Goal: Task Accomplishment & Management: Complete application form

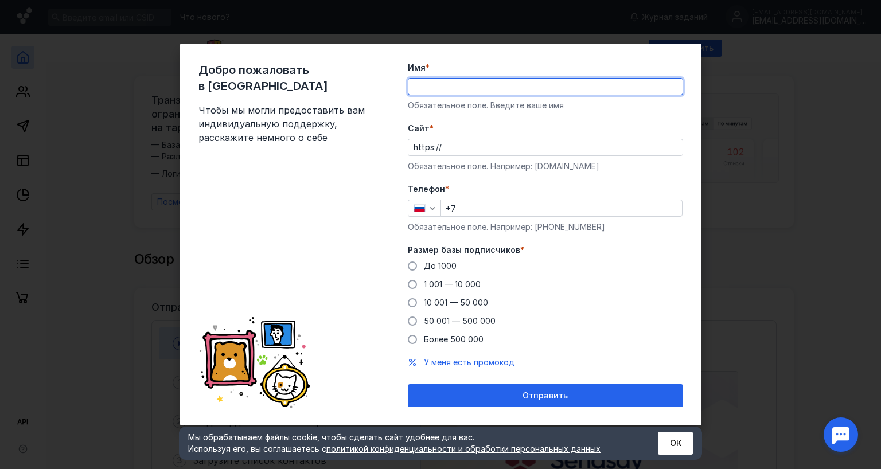
type input "[PERSON_NAME]"
click at [488, 137] on div "Cайт * https:// Обязательное поле. Например: [DOMAIN_NAME]" at bounding box center [545, 147] width 275 height 49
click at [493, 148] on input "Cайт *" at bounding box center [564, 147] width 235 height 16
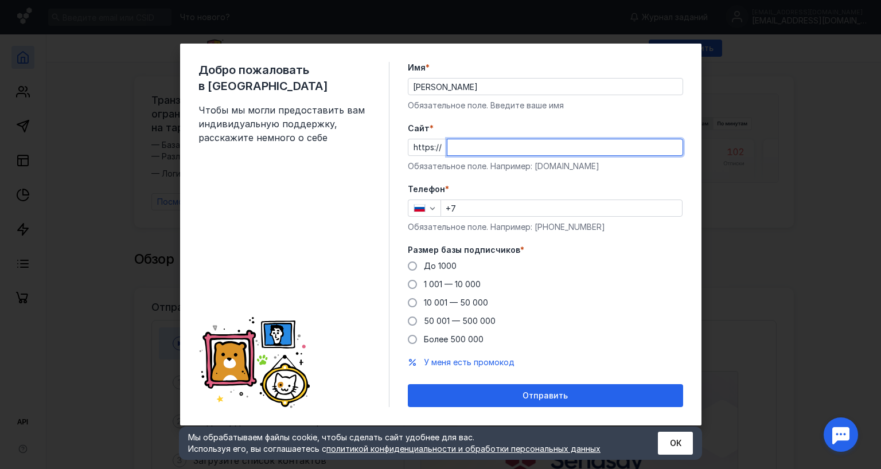
click at [496, 154] on input "Cайт *" at bounding box center [564, 147] width 235 height 16
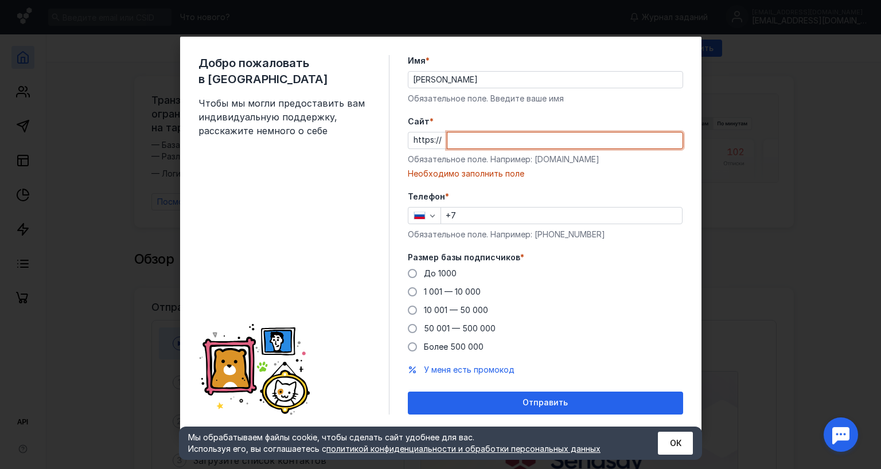
paste input "[DOMAIN_NAME][URL]"
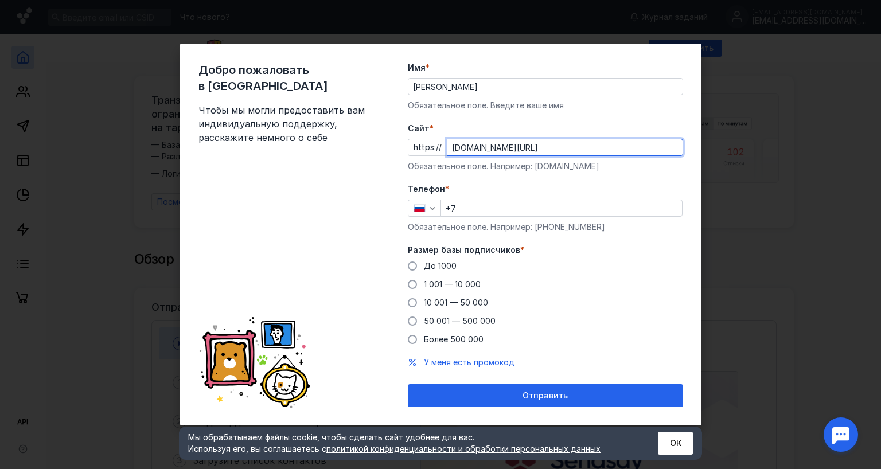
type input "[DOMAIN_NAME][URL]"
click at [486, 212] on input "+7" at bounding box center [561, 208] width 241 height 16
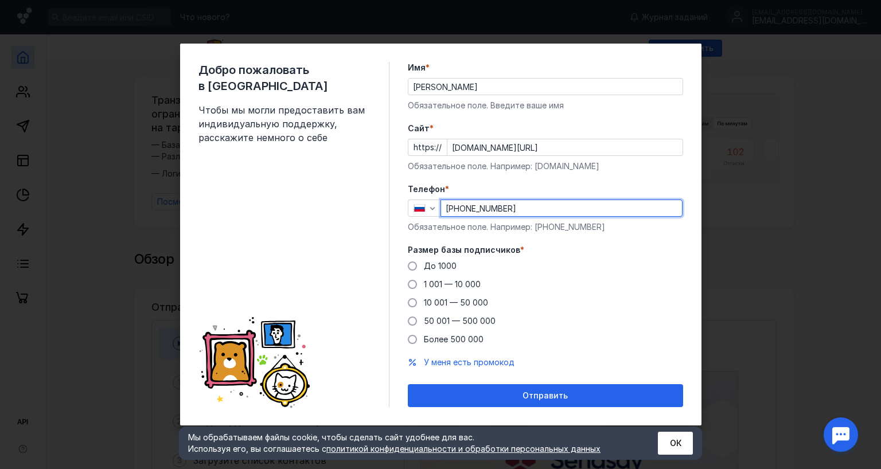
drag, startPoint x: 525, startPoint y: 210, endPoint x: 514, endPoint y: 210, distance: 10.9
click at [514, 210] on input "[PHONE_NUMBER]" at bounding box center [561, 208] width 241 height 16
click at [489, 212] on input "[PHONE_NUMBER]" at bounding box center [561, 208] width 241 height 16
type input "[PHONE_NUMBER]"
click at [456, 338] on span "Более 500 000" at bounding box center [454, 339] width 60 height 10
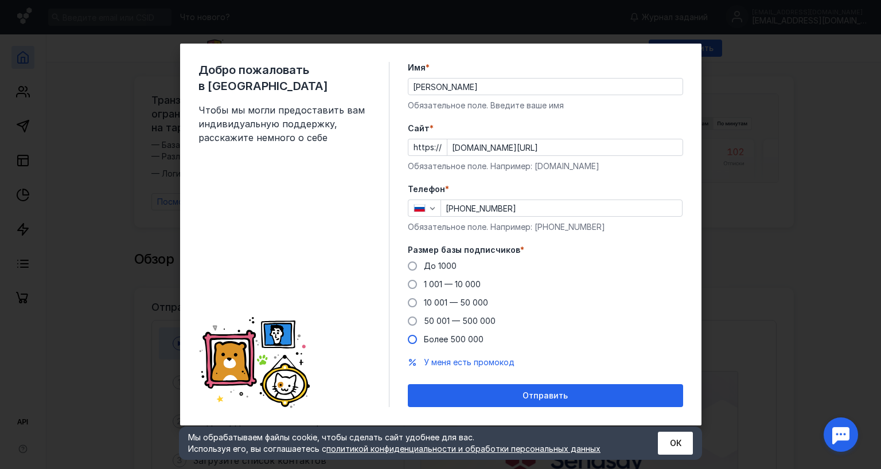
click at [0, 0] on input "Более 500 000" at bounding box center [0, 0] width 0 height 0
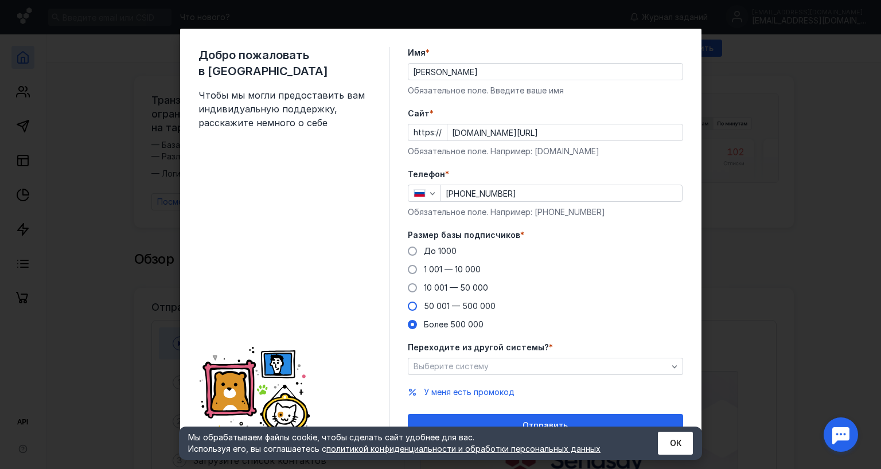
click at [448, 303] on span "50 001 — 500 000" at bounding box center [460, 306] width 72 height 10
click at [0, 0] on input "50 001 — 500 000" at bounding box center [0, 0] width 0 height 0
click at [471, 369] on span "Выберите систему" at bounding box center [450, 366] width 75 height 10
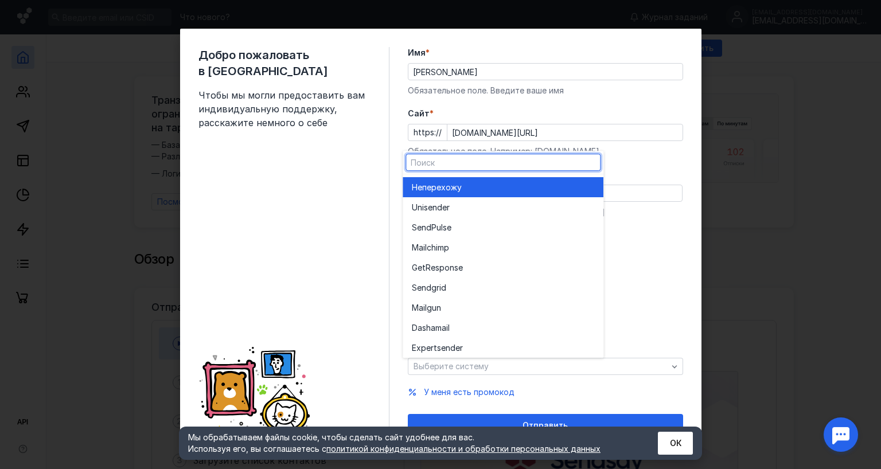
click at [449, 185] on span "перехожу" at bounding box center [442, 187] width 40 height 11
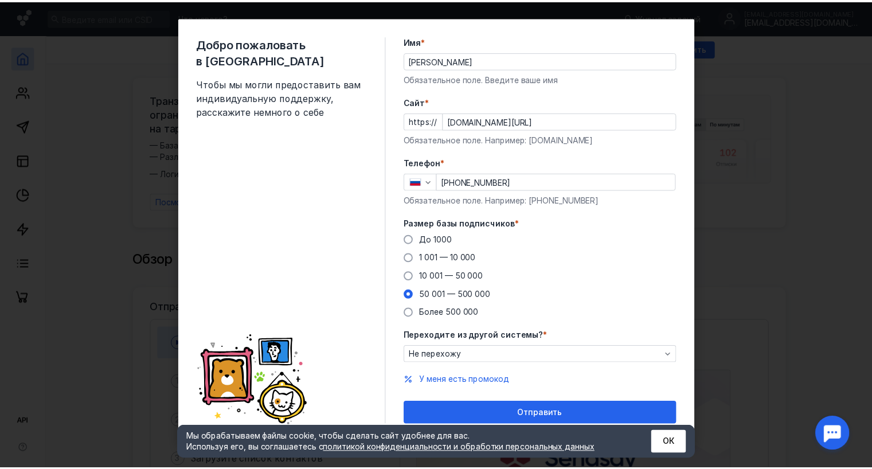
scroll to position [15, 0]
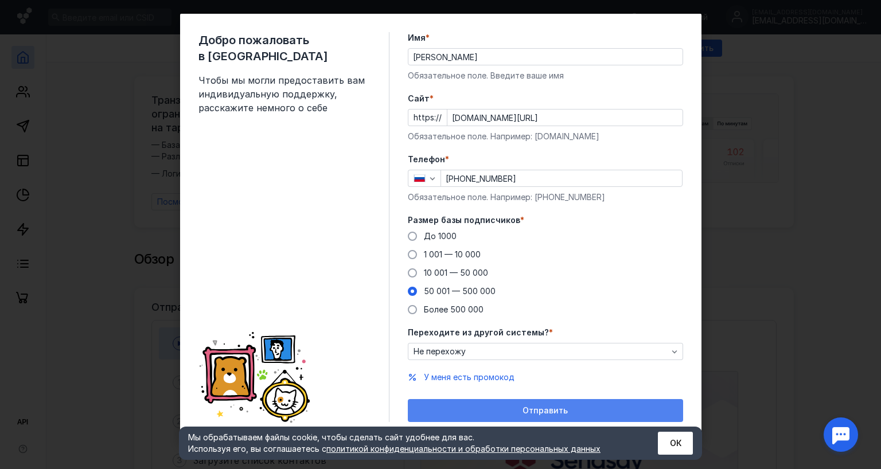
click at [573, 409] on div "Отправить" at bounding box center [545, 411] width 264 height 10
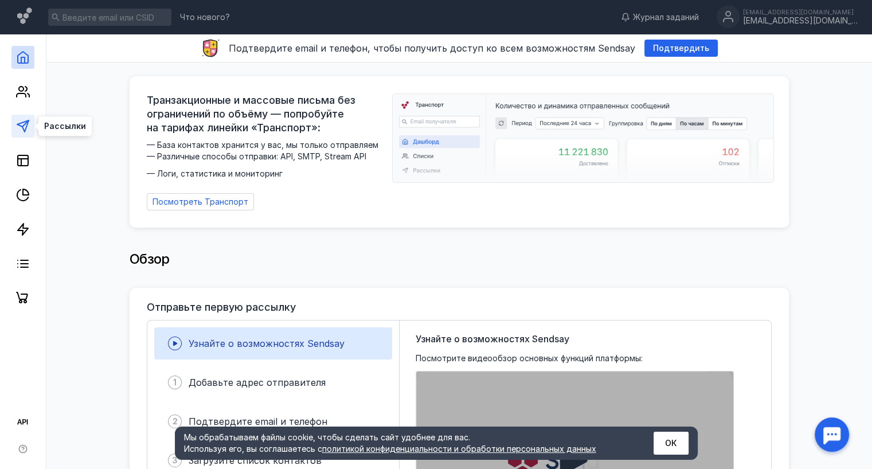
click at [23, 127] on icon at bounding box center [23, 126] width 14 height 14
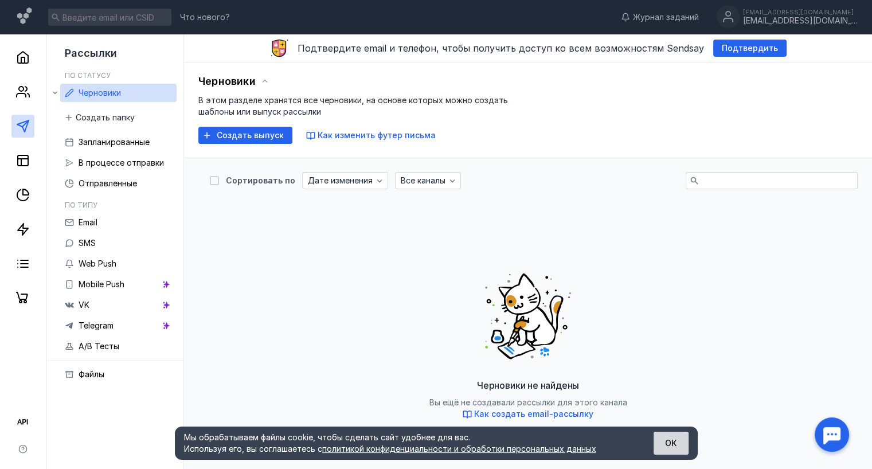
click at [677, 443] on button "ОК" at bounding box center [671, 443] width 35 height 23
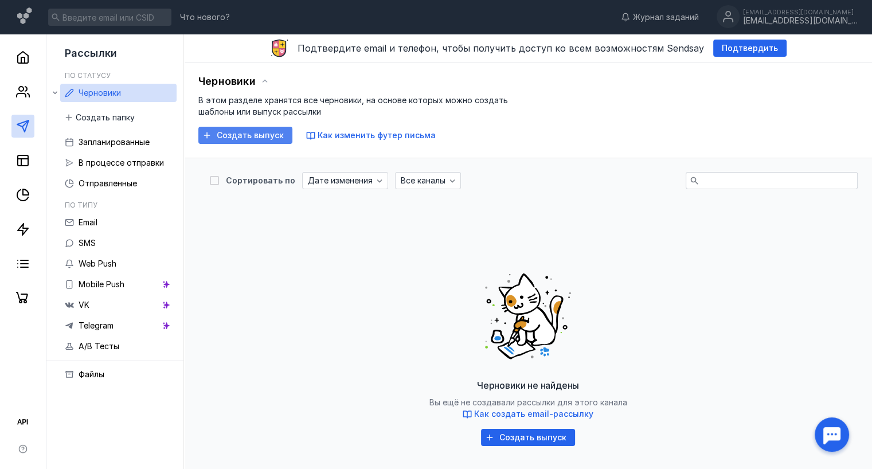
click at [222, 133] on span "Создать выпуск" at bounding box center [250, 136] width 67 height 10
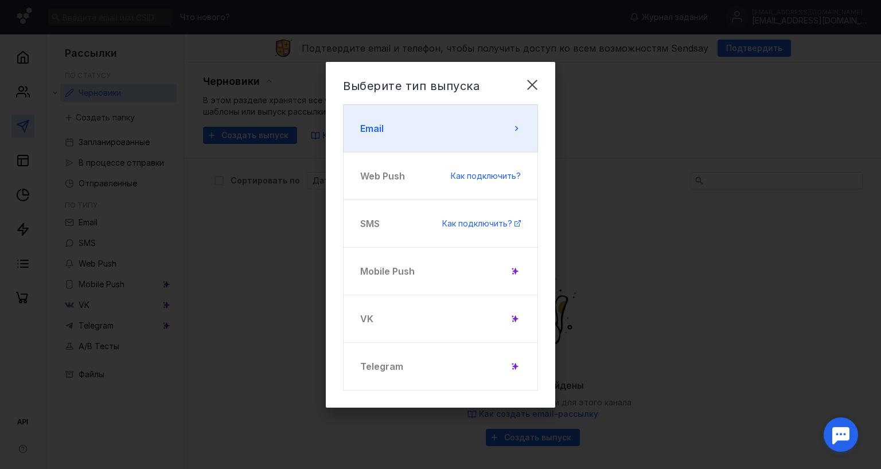
click at [475, 115] on button "Email" at bounding box center [440, 128] width 195 height 48
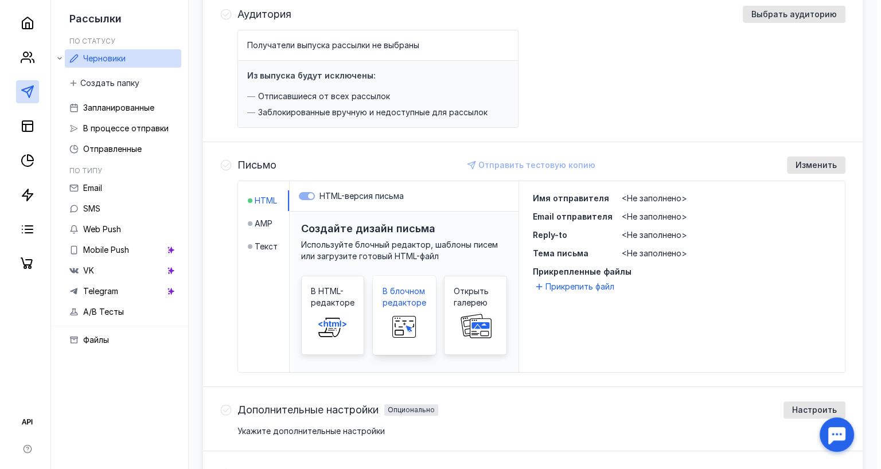
scroll to position [172, 0]
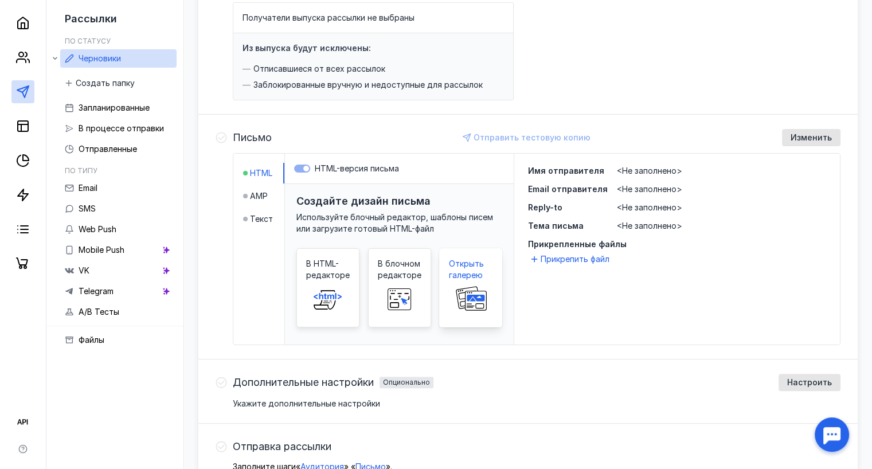
click at [452, 287] on icon at bounding box center [470, 299] width 37 height 27
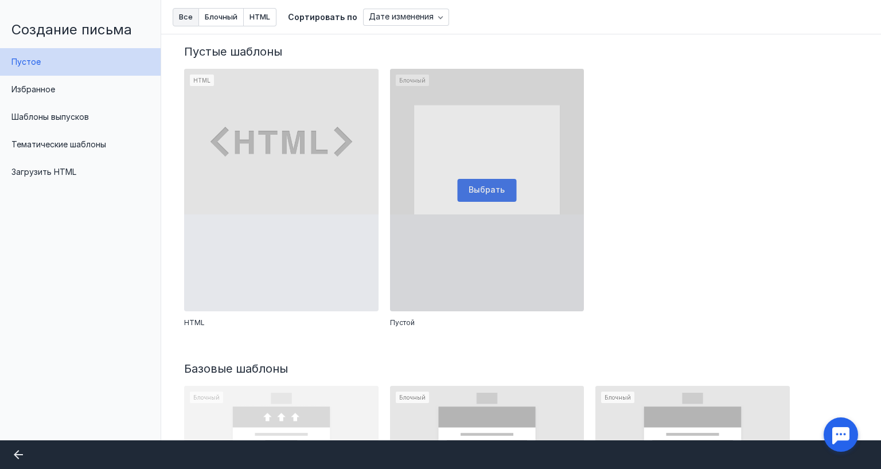
scroll to position [229, 0]
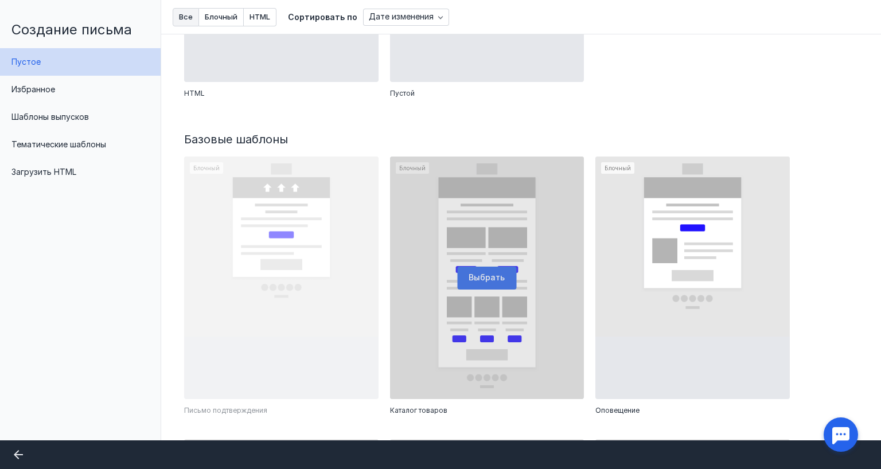
click at [479, 252] on div at bounding box center [487, 278] width 194 height 243
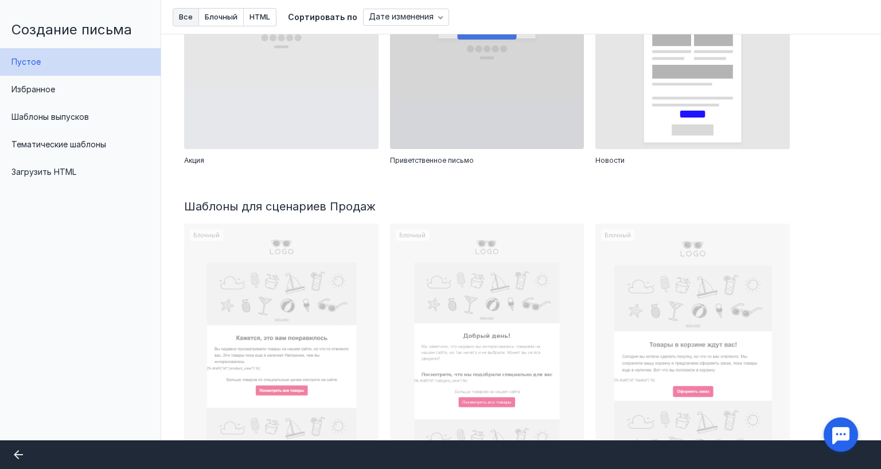
scroll to position [803, 0]
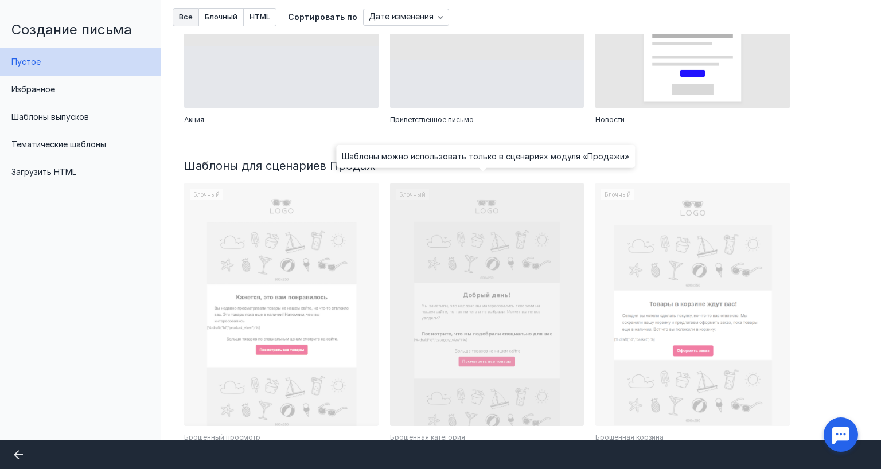
click at [494, 258] on div at bounding box center [487, 304] width 194 height 243
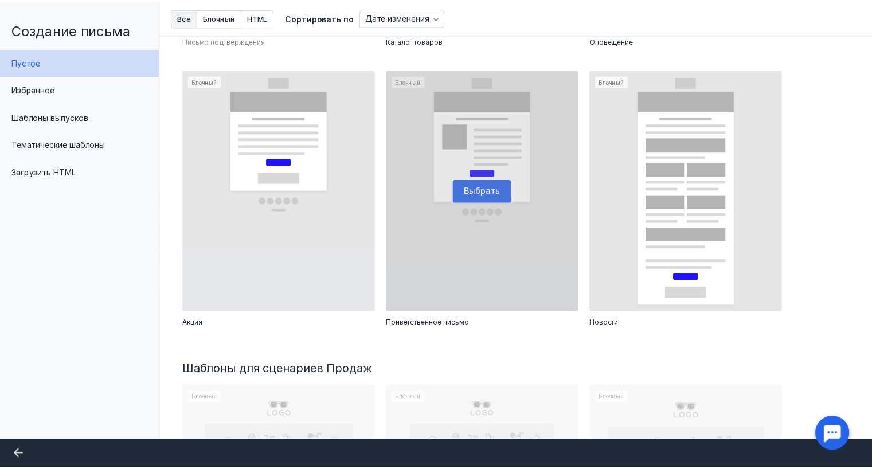
scroll to position [573, 0]
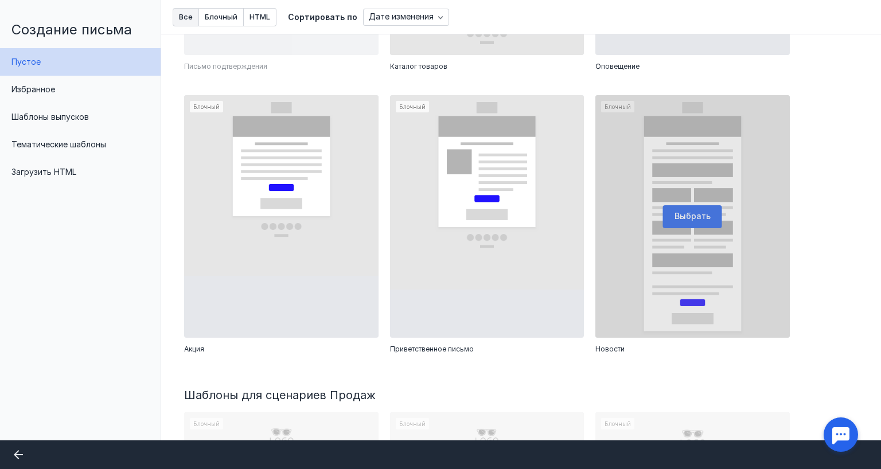
click at [689, 210] on div at bounding box center [692, 216] width 194 height 243
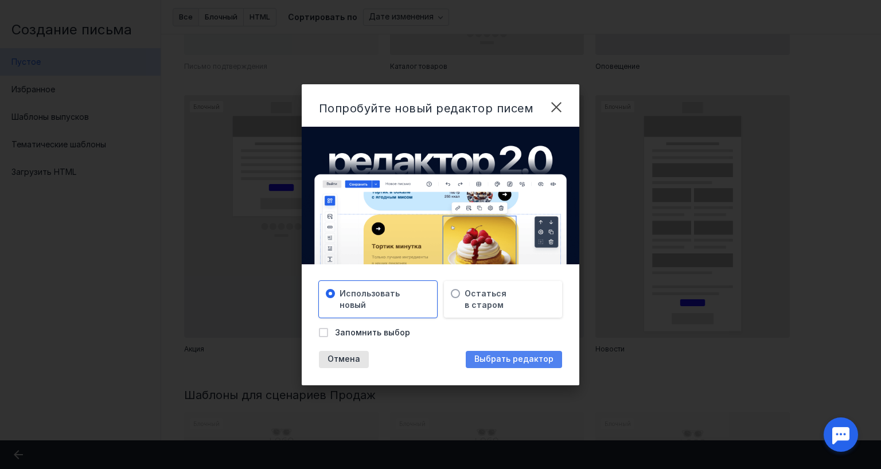
click at [499, 356] on span "Выбрать редактор" at bounding box center [513, 359] width 79 height 10
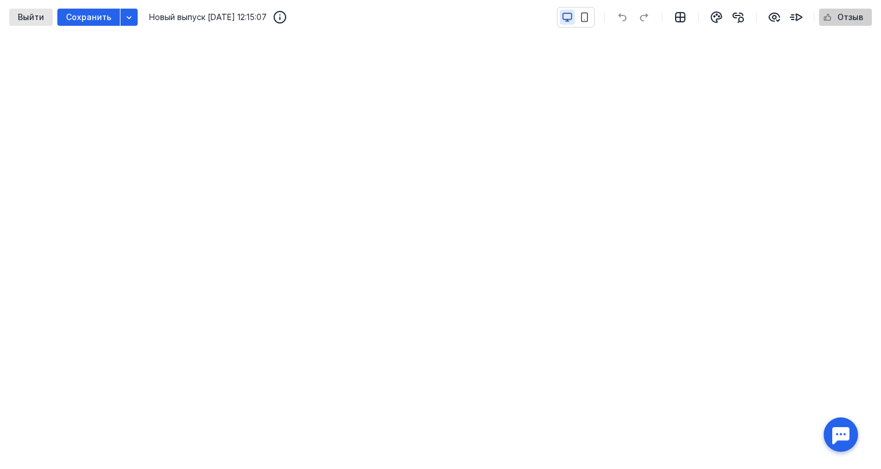
click at [842, 15] on span "Отзыв" at bounding box center [850, 18] width 26 height 10
click at [38, 14] on span "Выйти" at bounding box center [31, 18] width 26 height 10
